Goal: Task Accomplishment & Management: Complete application form

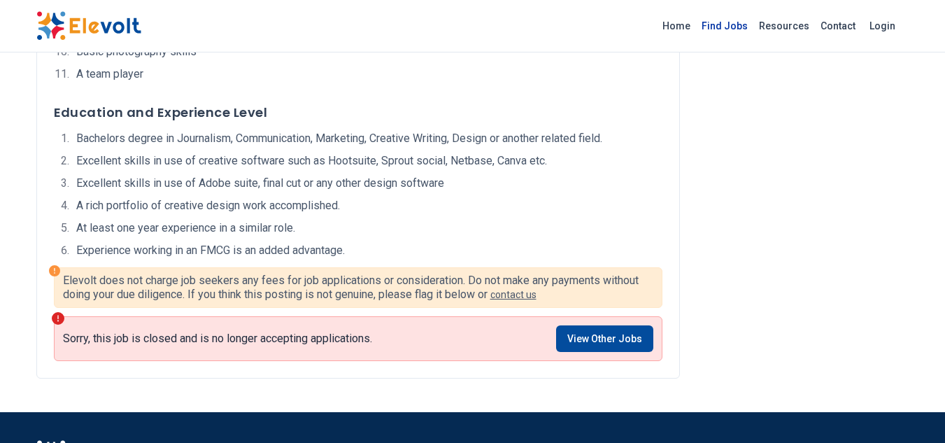
click at [747, 19] on link "Find Jobs" at bounding box center [724, 26] width 57 height 22
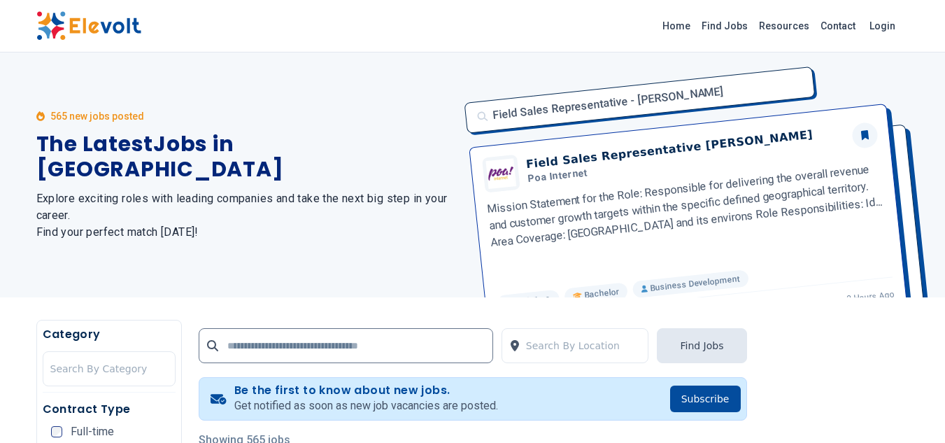
click at [613, 106] on div "Field Sales Representative - Thika Field Sales Representative Thika Poa Interne…" at bounding box center [683, 174] width 454 height 245
click at [284, 353] on input "text" at bounding box center [346, 345] width 295 height 35
type input "**********"
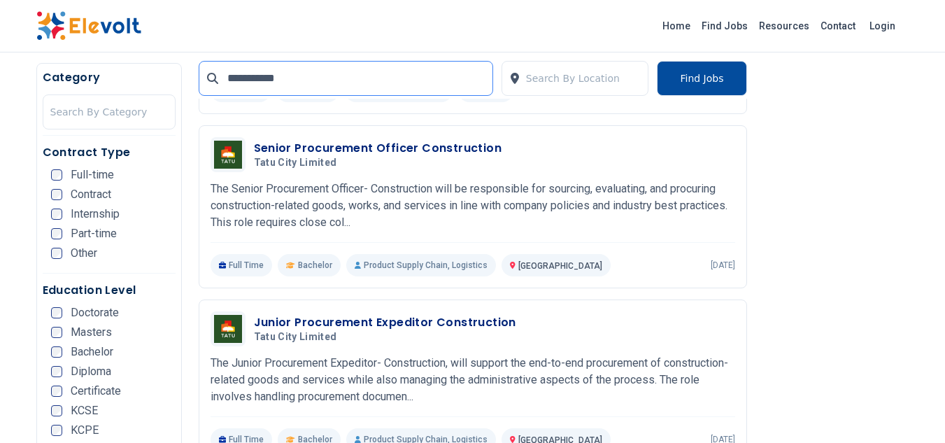
scroll to position [700, 0]
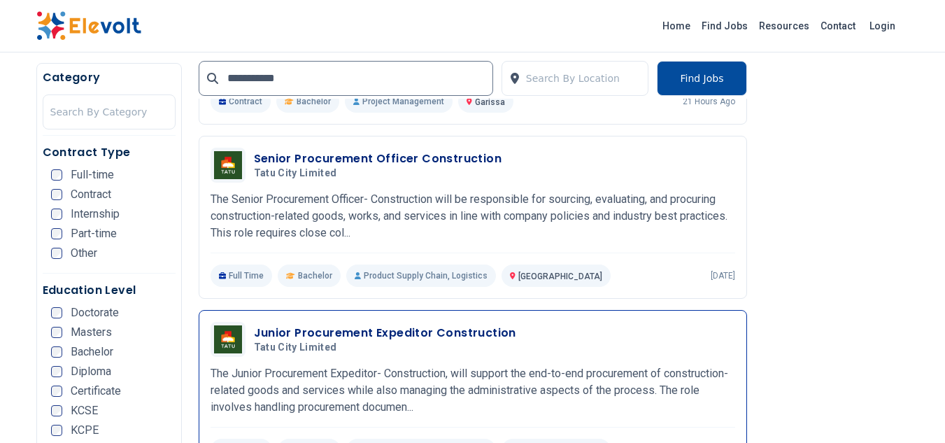
click at [419, 327] on h3 "Junior Procurement Expeditor Construction" at bounding box center [385, 333] width 262 height 17
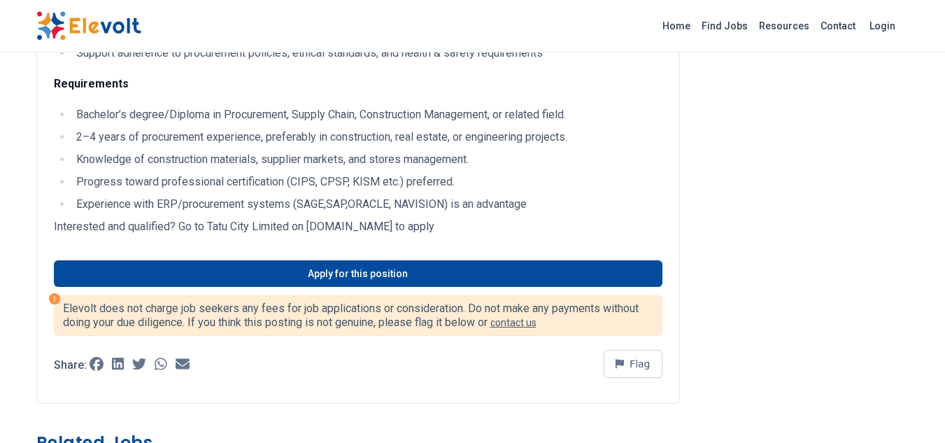
scroll to position [560, 0]
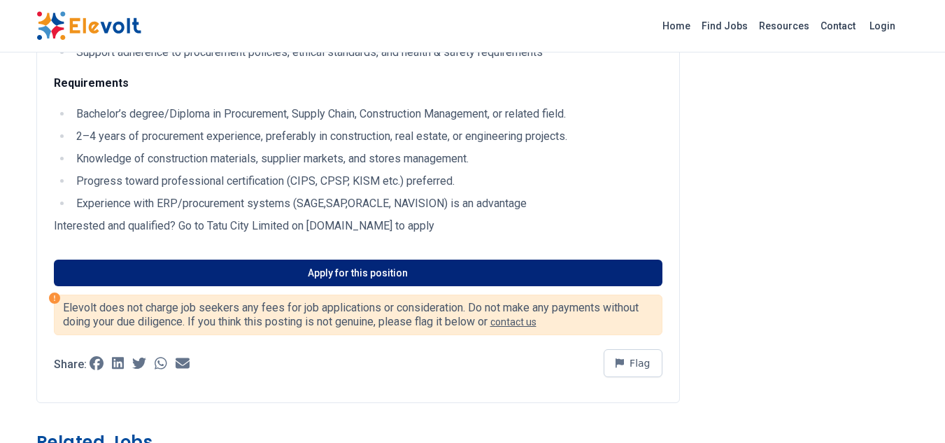
click at [395, 278] on link "Apply for this position" at bounding box center [358, 273] width 609 height 27
